Goal: Task Accomplishment & Management: Manage account settings

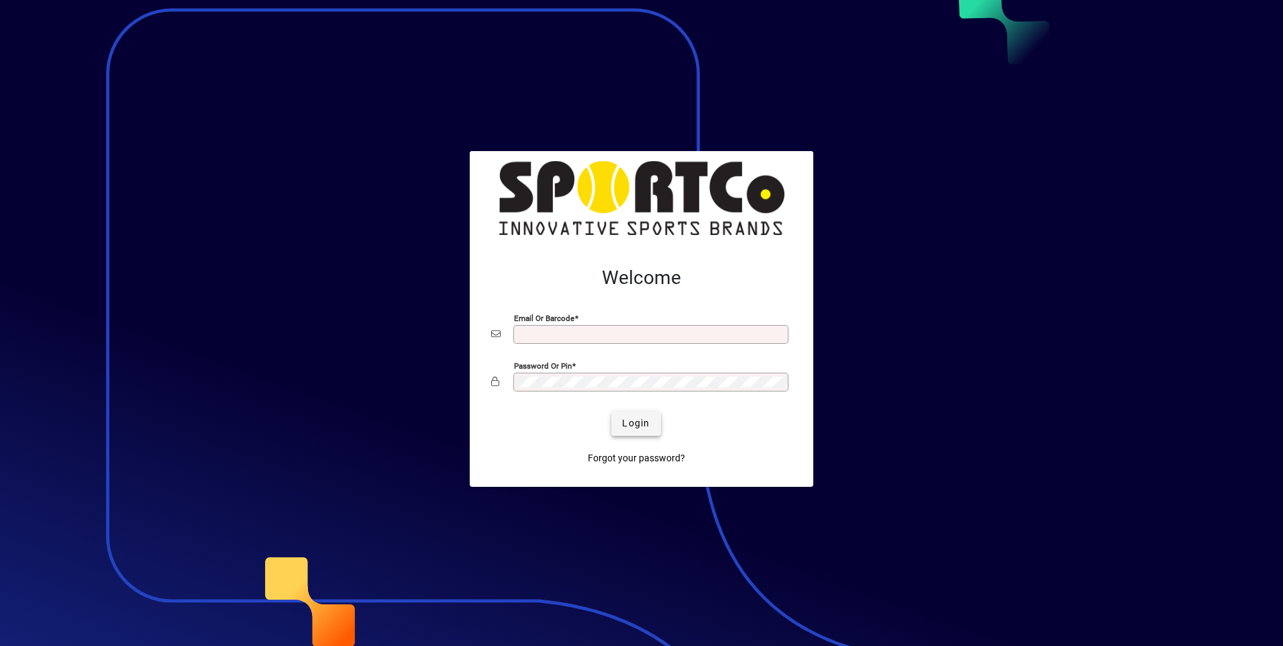
type input "**********"
click at [629, 425] on span "Login" at bounding box center [636, 423] width 28 height 14
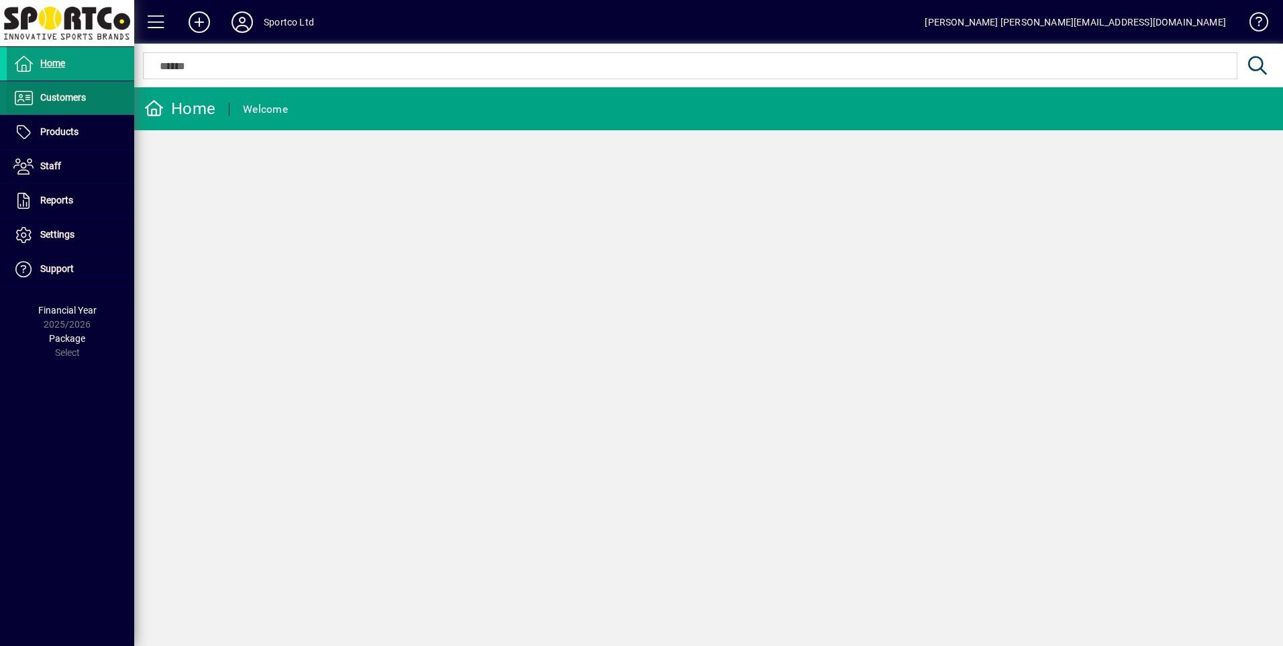
click at [81, 82] on span at bounding box center [71, 98] width 128 height 32
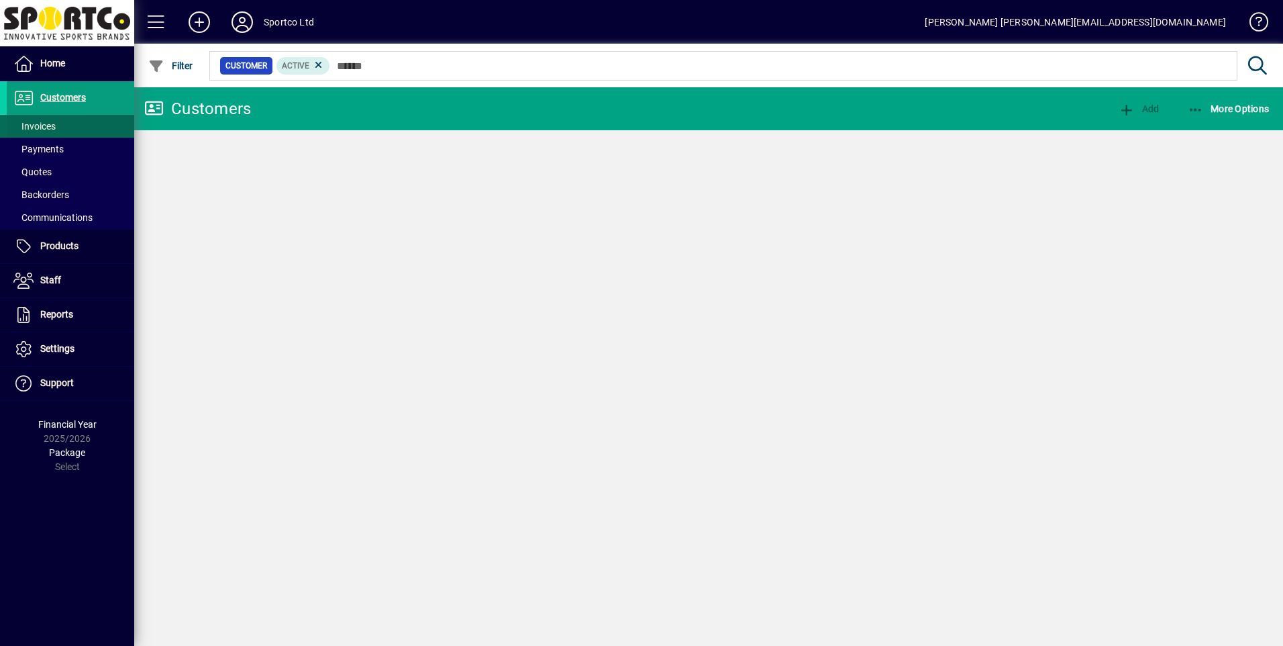
click at [70, 118] on span at bounding box center [71, 126] width 128 height 32
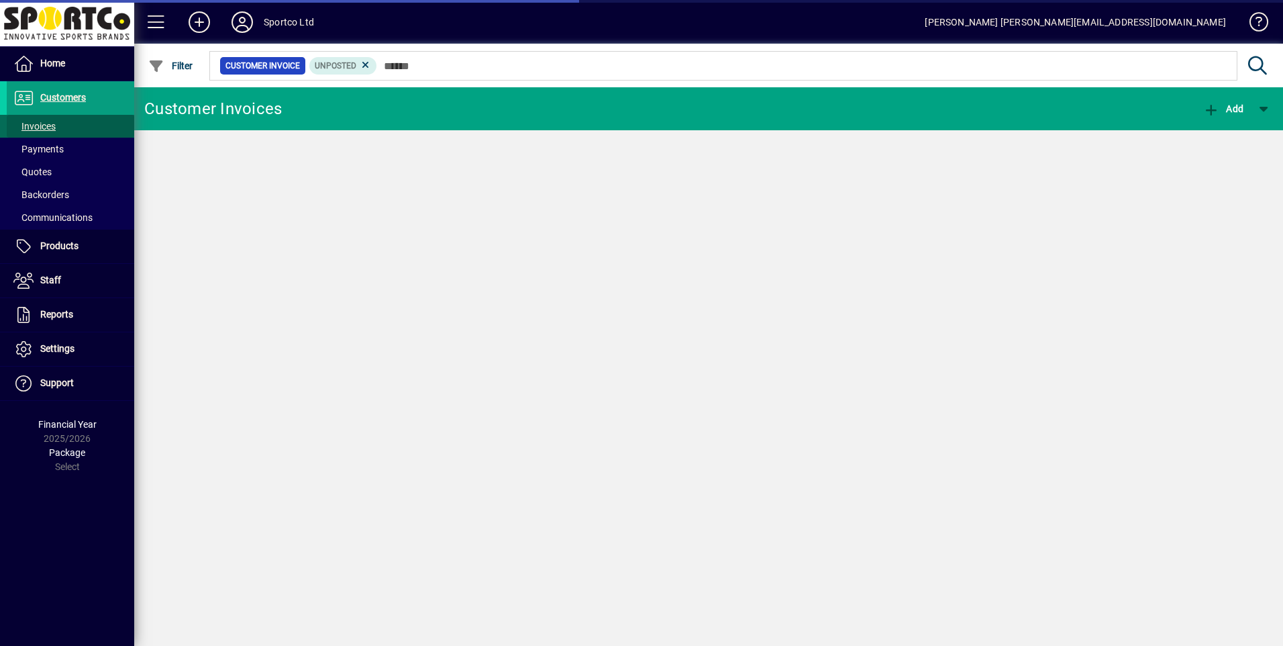
click at [50, 130] on span "Invoices" at bounding box center [34, 126] width 42 height 11
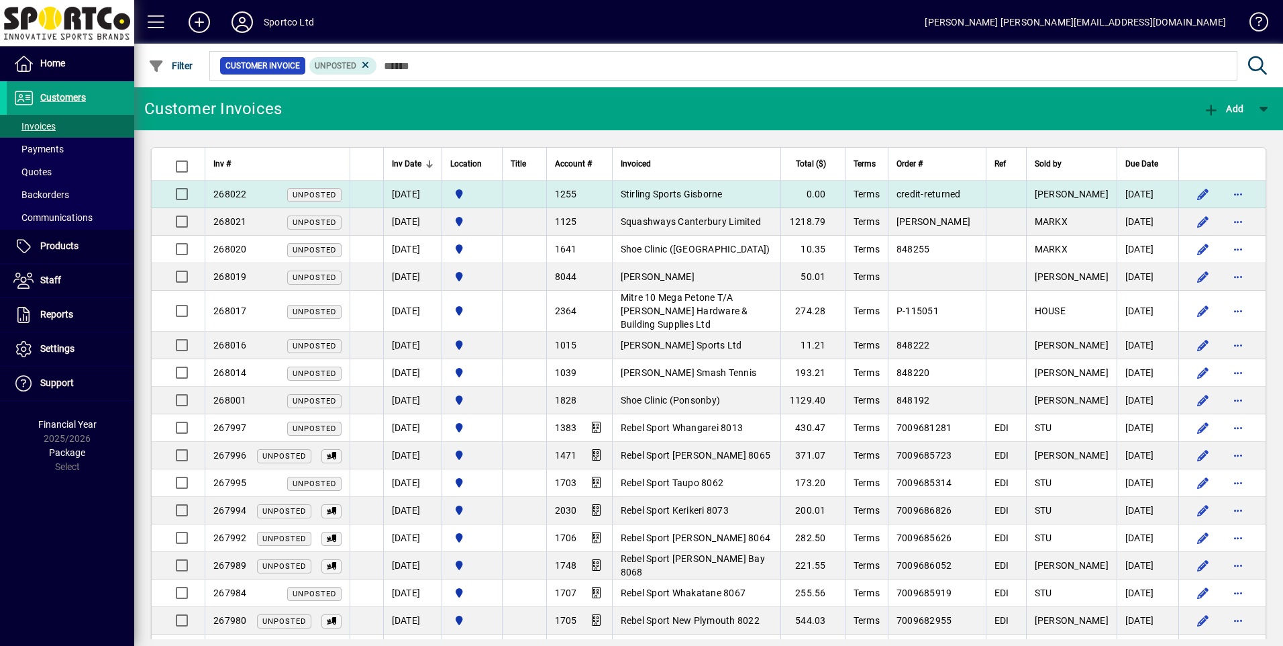
click at [677, 186] on td "Stirling Sports Gisborne" at bounding box center [696, 195] width 169 height 28
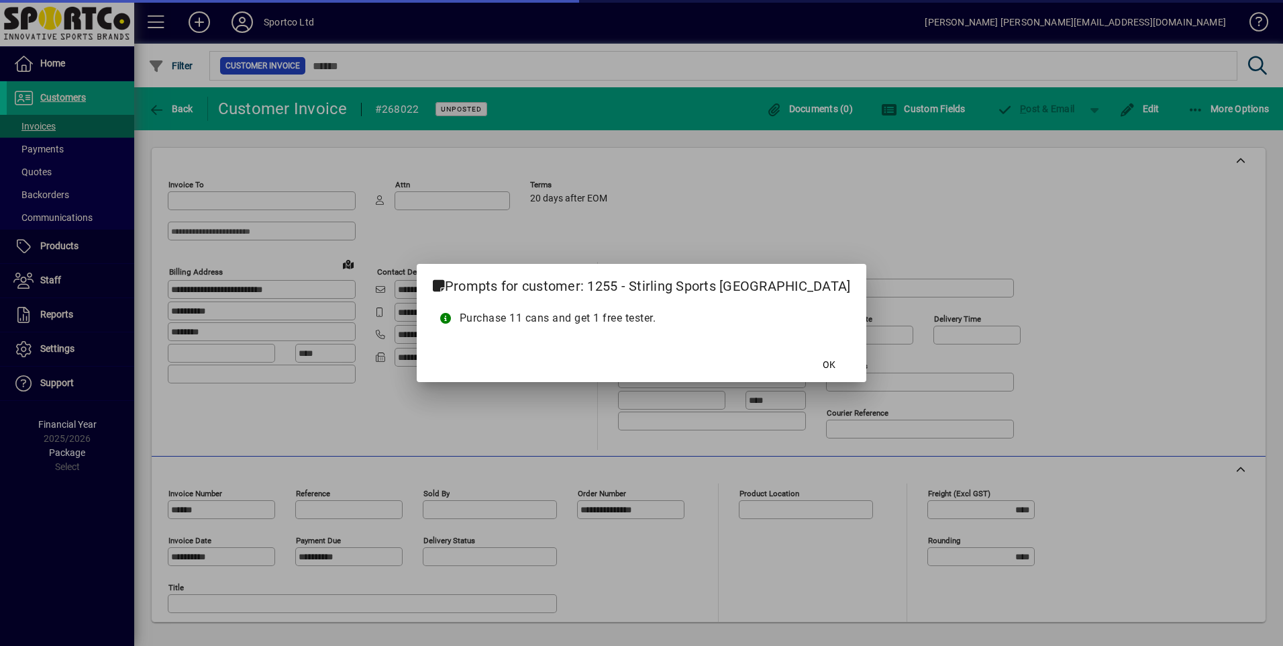
type input "**********"
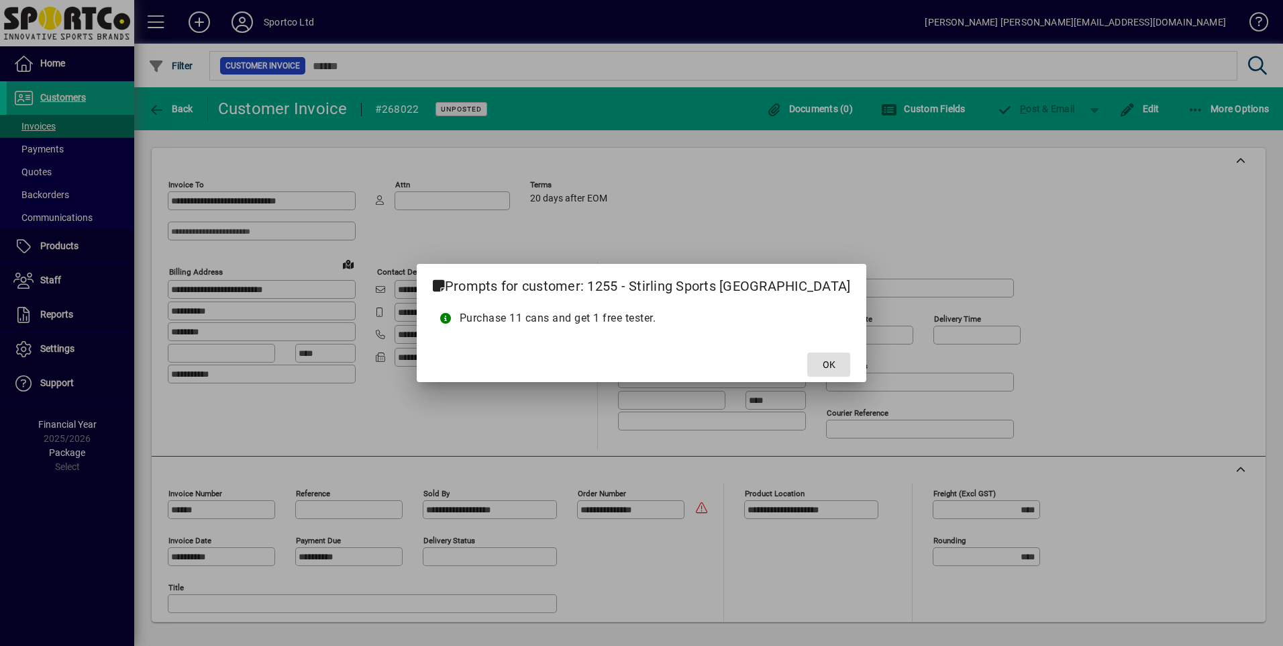
drag, startPoint x: 797, startPoint y: 371, endPoint x: 794, endPoint y: 364, distance: 7.5
click at [823, 369] on span "OK" at bounding box center [829, 365] width 13 height 14
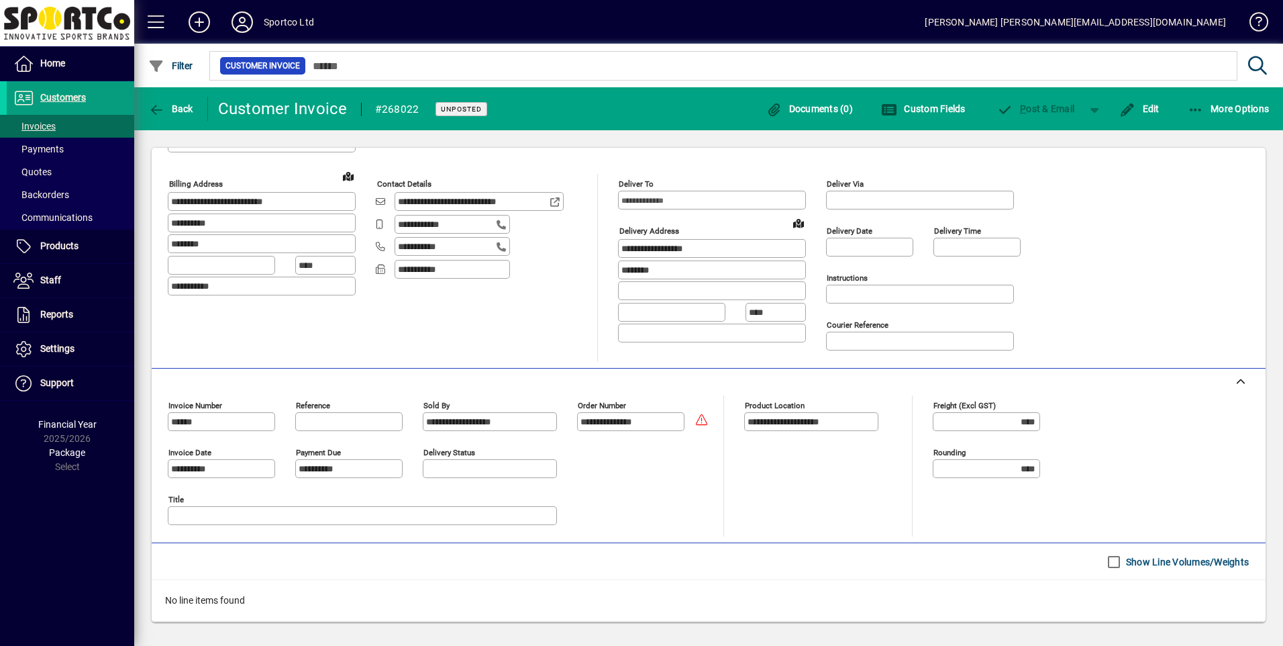
scroll to position [163, 0]
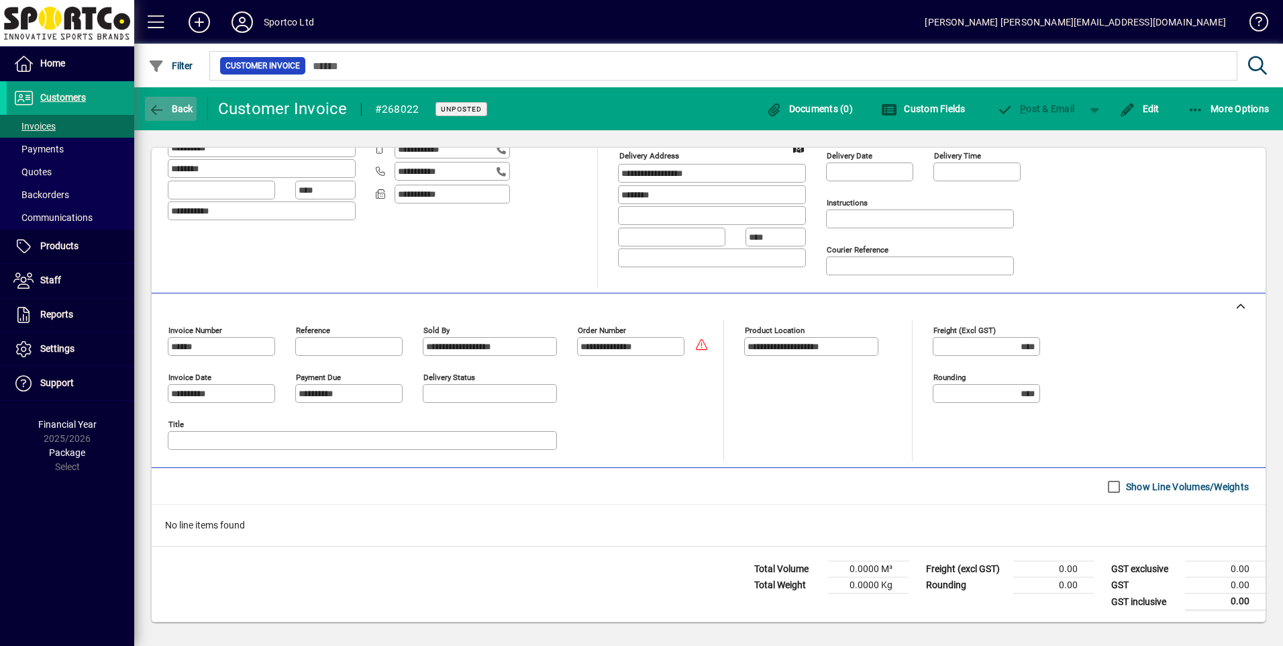
click at [173, 102] on span "button" at bounding box center [171, 109] width 52 height 32
